Goal: Find contact information: Find contact information

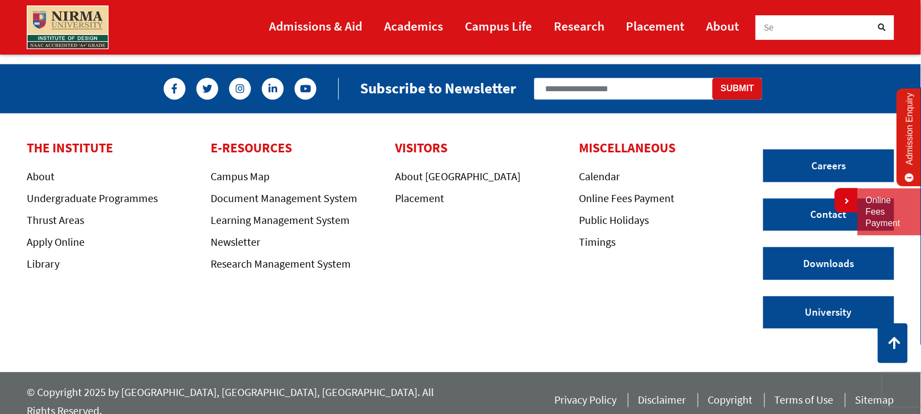
scroll to position [3063, 0]
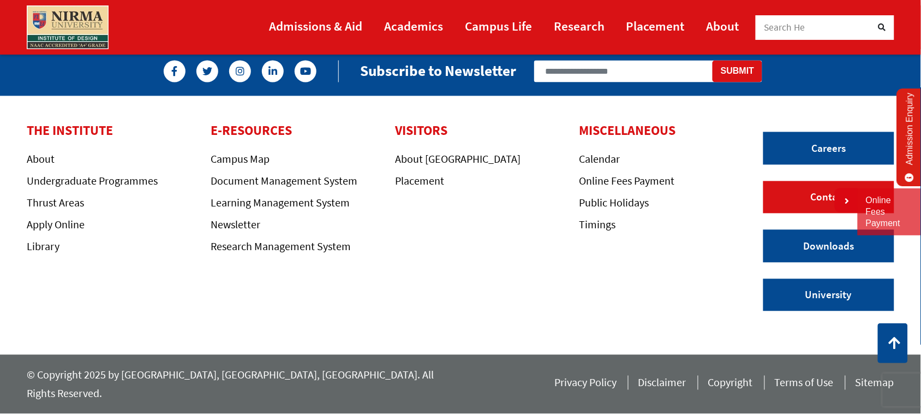
click at [795, 214] on link "Contact" at bounding box center [829, 197] width 131 height 33
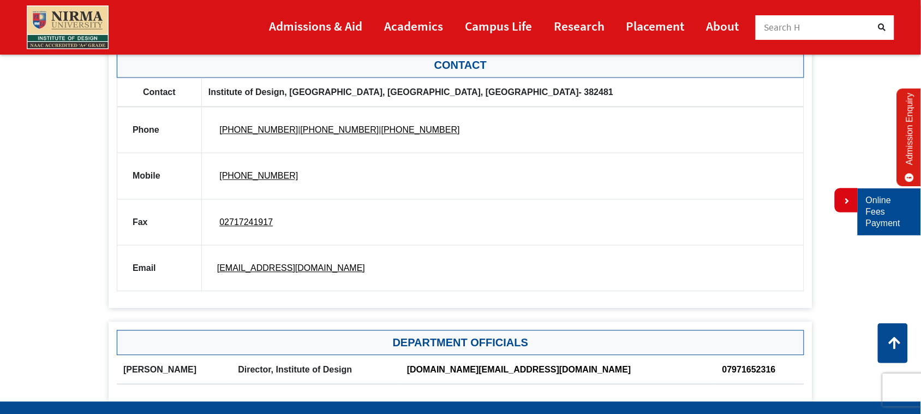
scroll to position [598, 0]
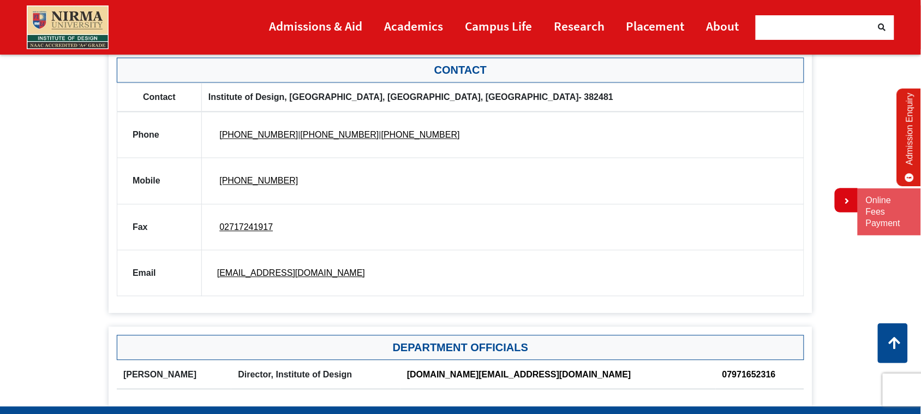
click at [688, 27] on li "Placement" at bounding box center [656, 27] width 80 height 26
click at [655, 31] on link "Placement" at bounding box center [656, 26] width 58 height 25
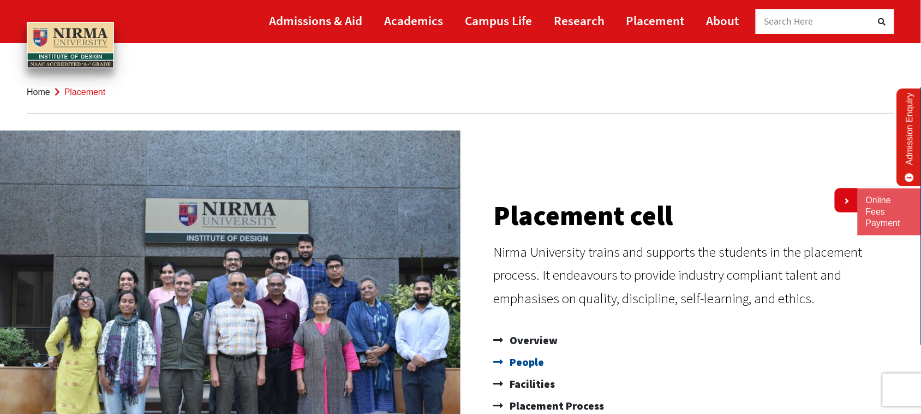
click at [636, 354] on link "People" at bounding box center [701, 362] width 417 height 22
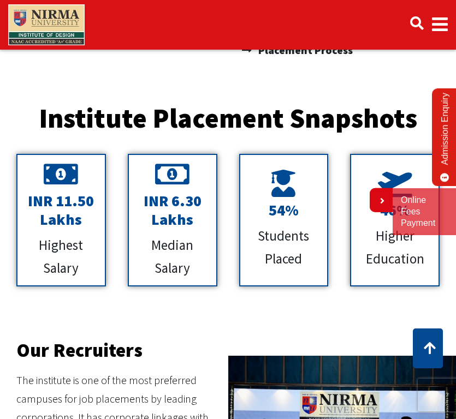
scroll to position [295, 0]
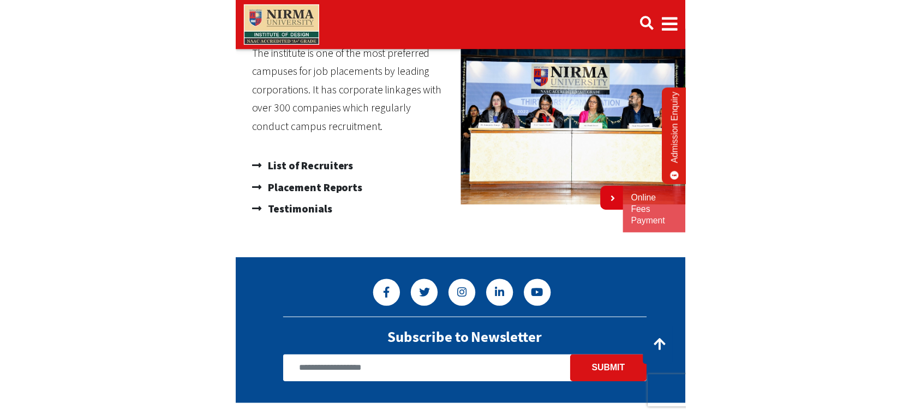
scroll to position [706, 0]
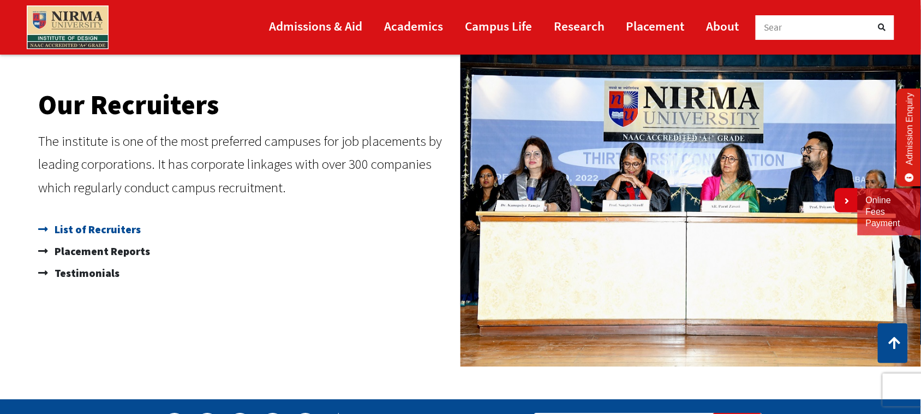
click at [107, 234] on span "List of Recruiters" at bounding box center [96, 229] width 89 height 22
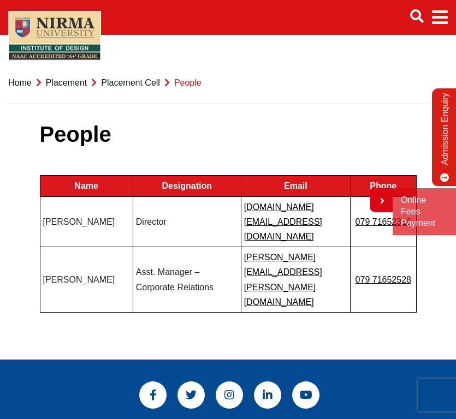
click at [313, 278] on div "People Name Designation Email Phone Prof Sangita Shroff Director director.id@ni…" at bounding box center [228, 218] width 377 height 249
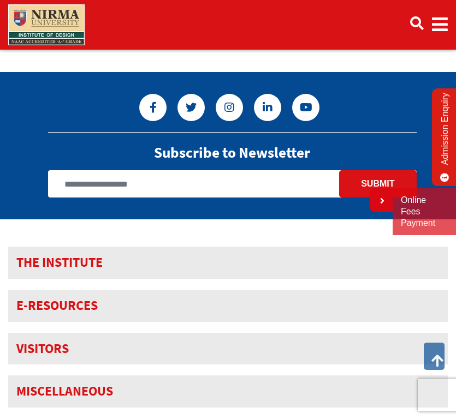
scroll to position [375, 0]
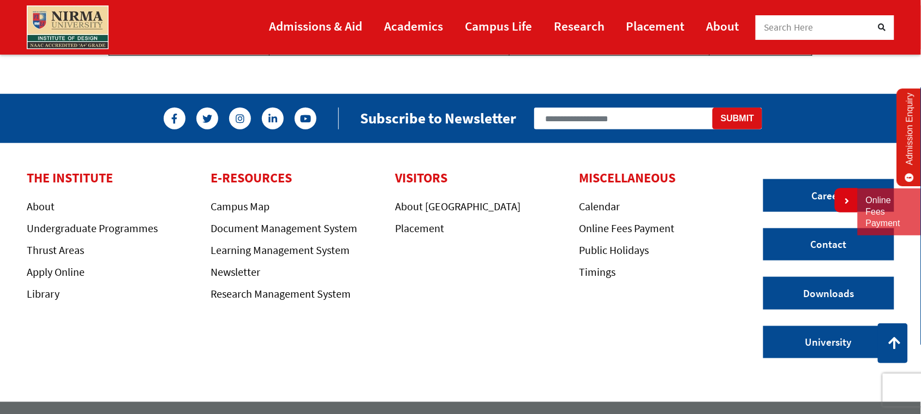
click at [83, 200] on li "About" at bounding box center [111, 207] width 168 height 15
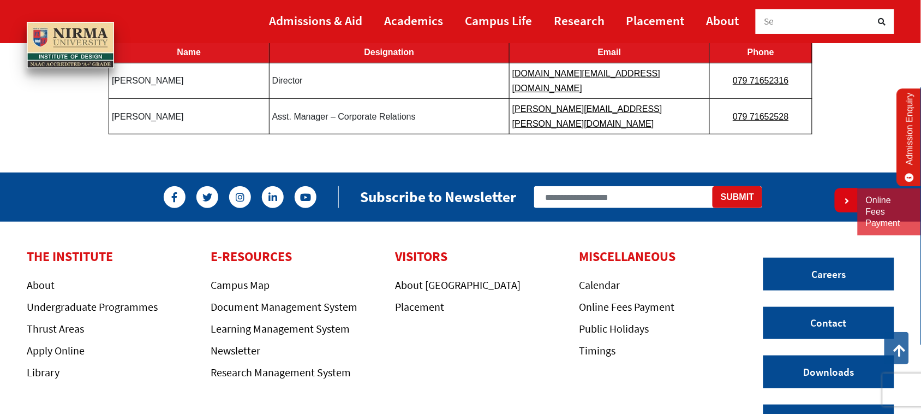
scroll to position [0, 0]
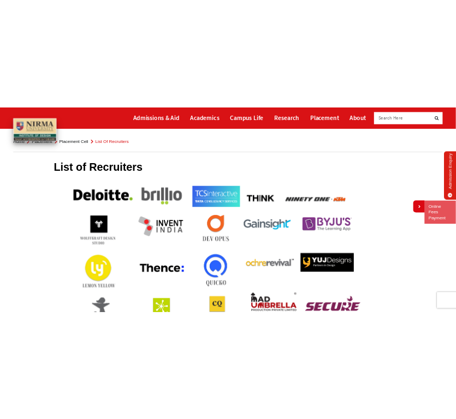
scroll to position [27, 0]
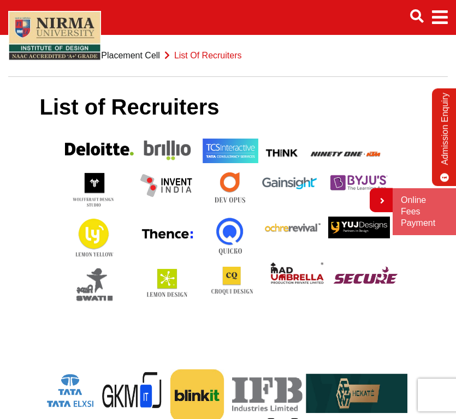
click at [269, 340] on p at bounding box center [228, 344] width 377 height 15
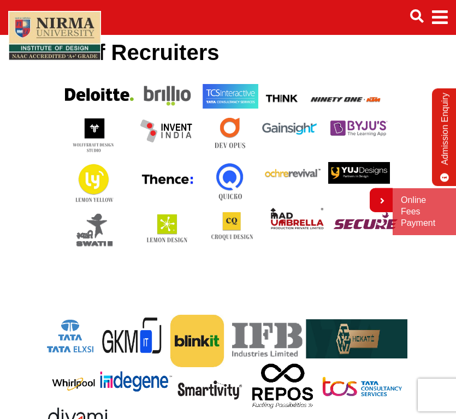
scroll to position [191, 0]
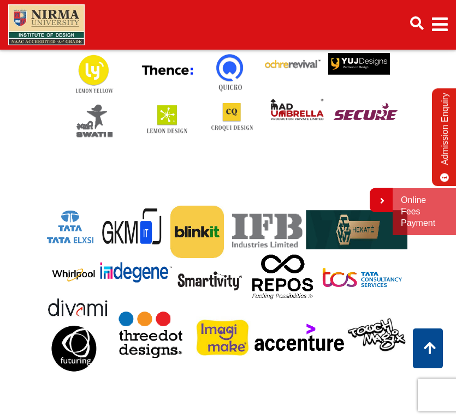
click at [303, 385] on div at bounding box center [228, 292] width 377 height 190
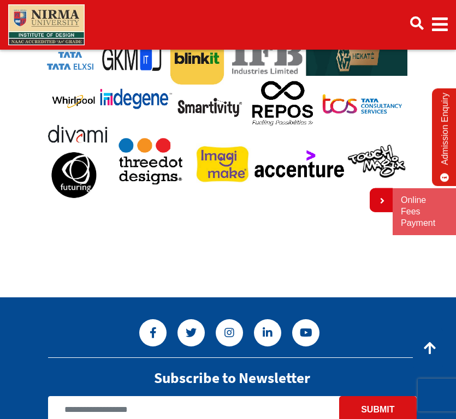
scroll to position [409, 0]
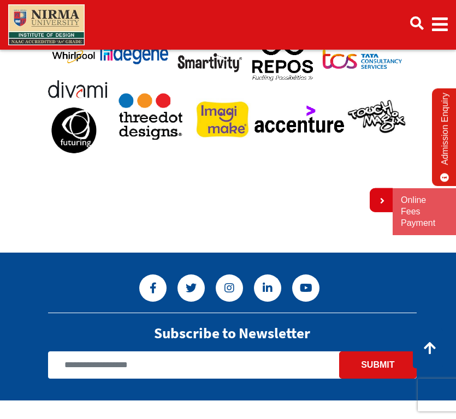
click at [293, 191] on p at bounding box center [228, 198] width 377 height 15
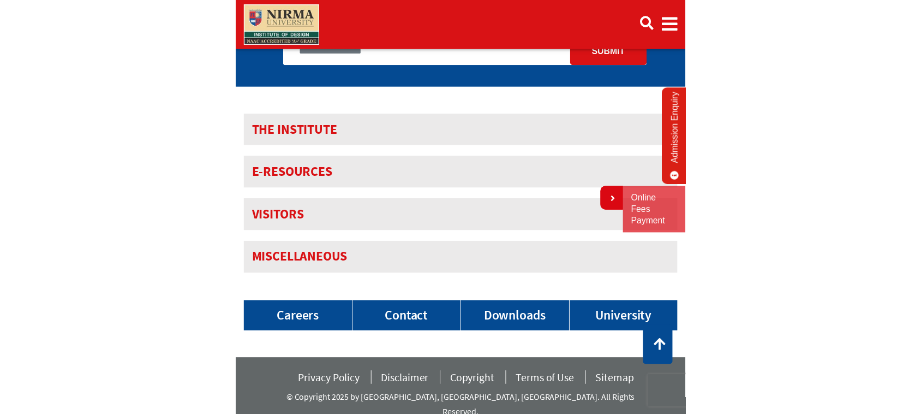
scroll to position [710, 0]
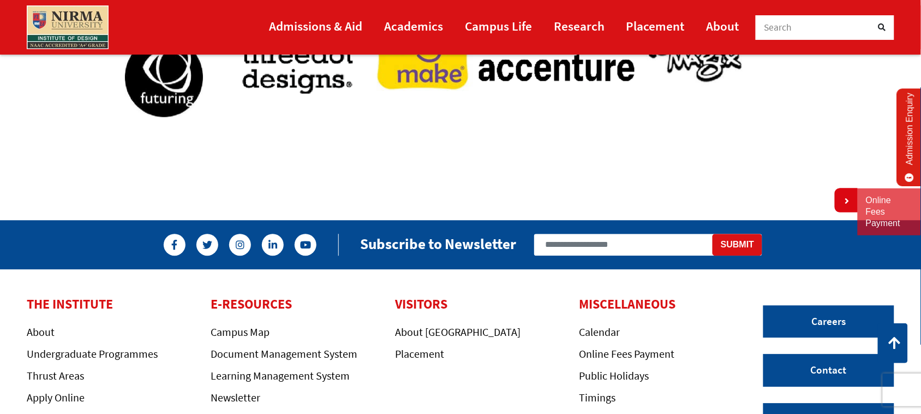
click at [331, 306] on div "THE INSTITUTE About Undergraduate Programmes Thrust Areas Apply Online Library …" at bounding box center [387, 398] width 737 height 204
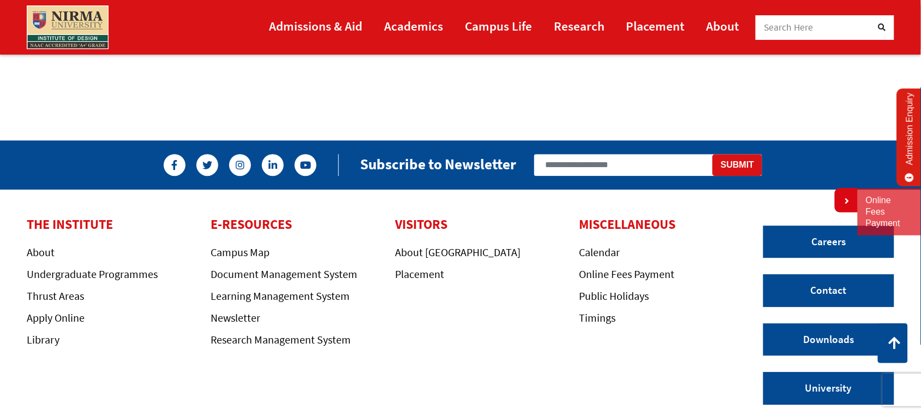
scroll to position [868, 0]
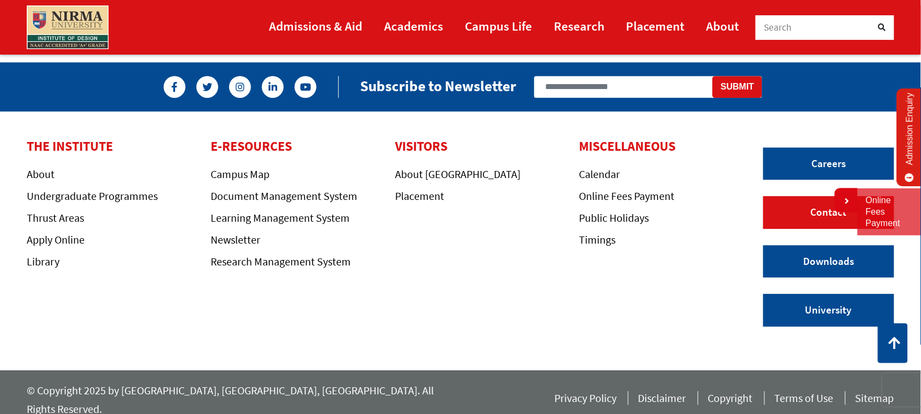
click at [784, 216] on link "Contact" at bounding box center [829, 212] width 131 height 33
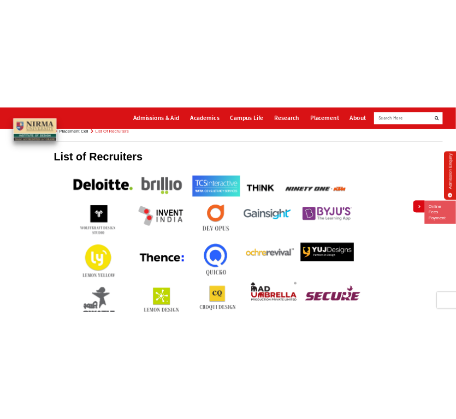
scroll to position [0, 0]
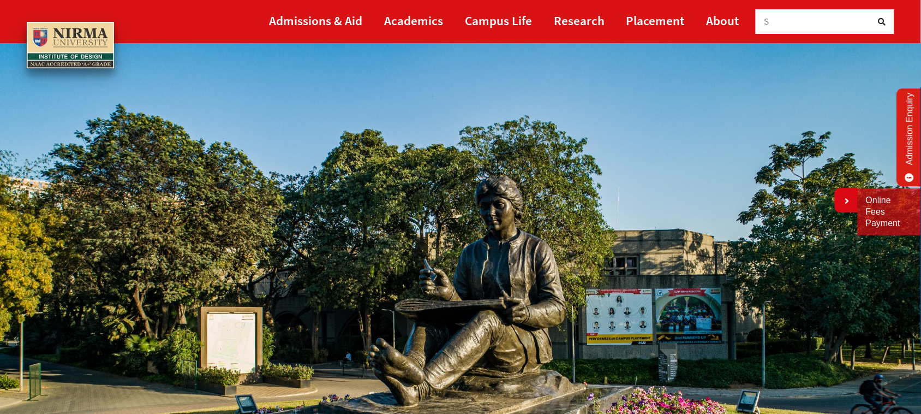
click at [560, 181] on img at bounding box center [461, 302] width 922 height 518
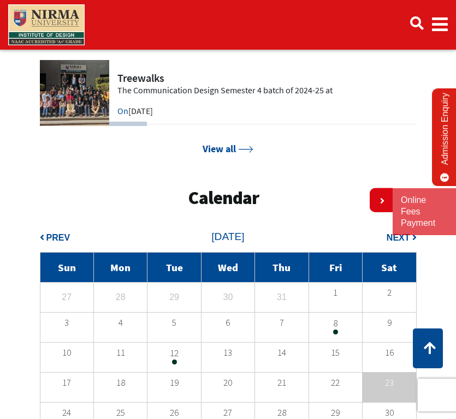
scroll to position [1916, 0]
